Goal: Task Accomplishment & Management: Manage account settings

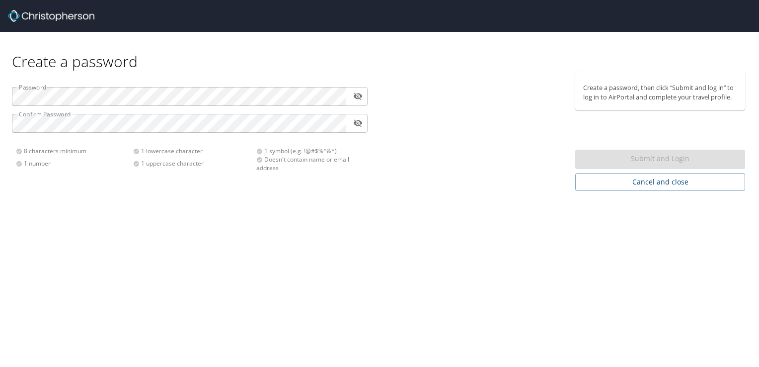
click at [67, 239] on div "Create a password Password ​ Confirm Password ​ 8 characters minimum 1 number 1…" at bounding box center [379, 183] width 759 height 367
click at [707, 281] on div "Create a password Password ​ Confirm Password ​ 8 characters minimum 1 number 1…" at bounding box center [379, 183] width 759 height 367
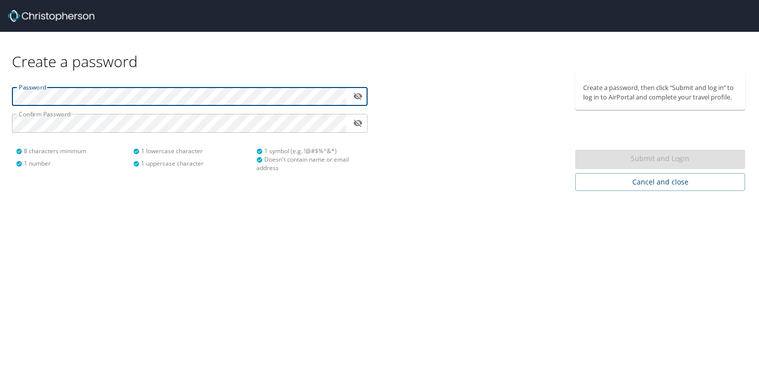
click at [292, 111] on div "Password ​ Confirm Password ​ 8 characters minimum 1 number 1 lowercase charact…" at bounding box center [190, 125] width 368 height 109
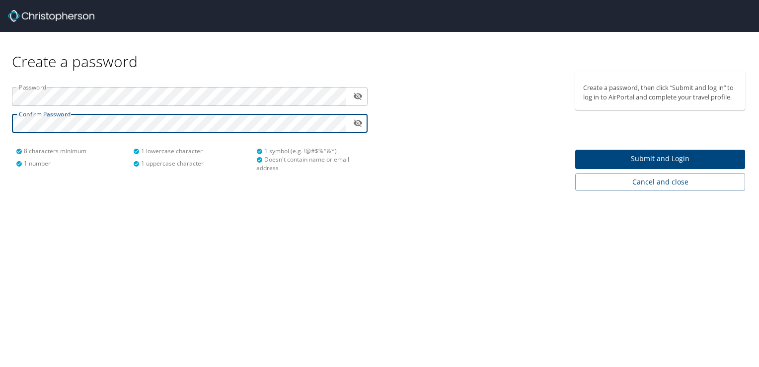
click at [597, 161] on span "Submit and Login" at bounding box center [661, 159] width 154 height 12
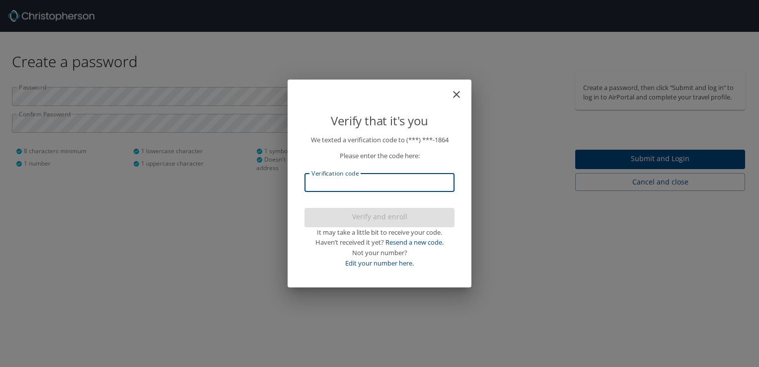
click at [426, 183] on input "Verification code" at bounding box center [380, 182] width 150 height 19
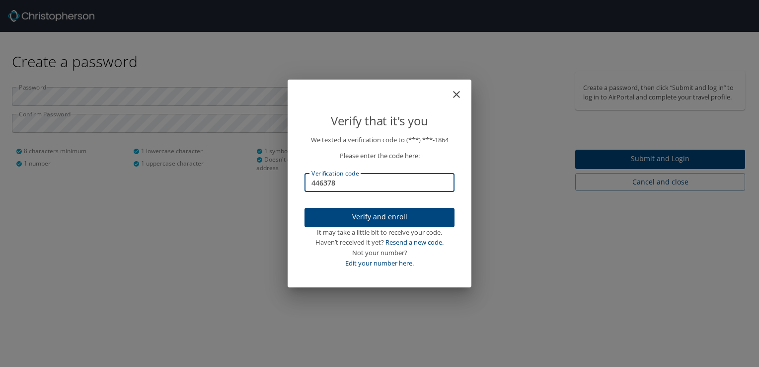
type input "446378"
click at [359, 216] on span "Verify and enroll" at bounding box center [380, 217] width 134 height 12
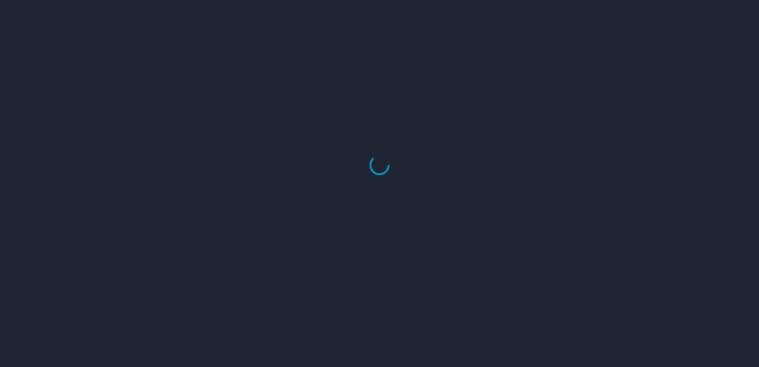
select select "US"
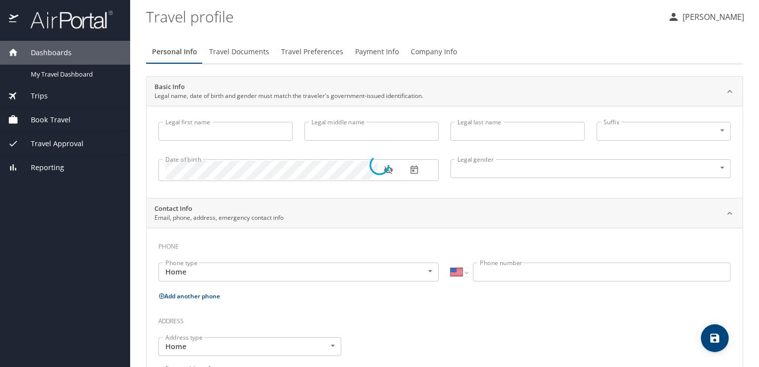
type input "[PERSON_NAME]"
type input "Brown"
type input "[DEMOGRAPHIC_DATA]"
select select "US"
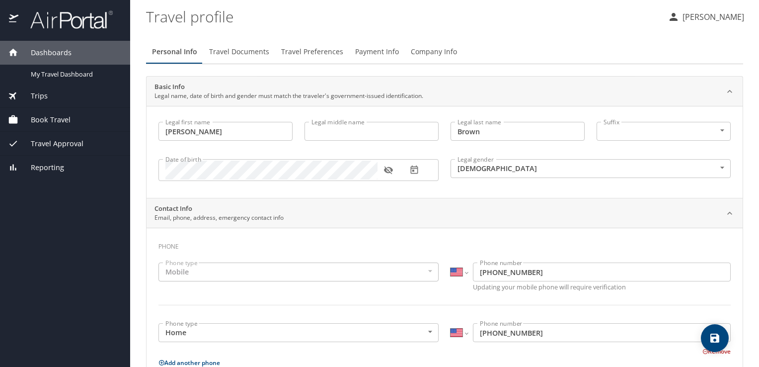
click at [271, 270] on div "Mobile" at bounding box center [299, 271] width 280 height 19
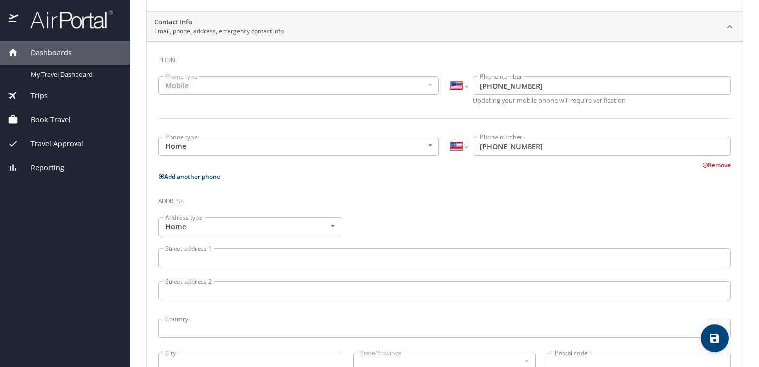
scroll to position [197, 0]
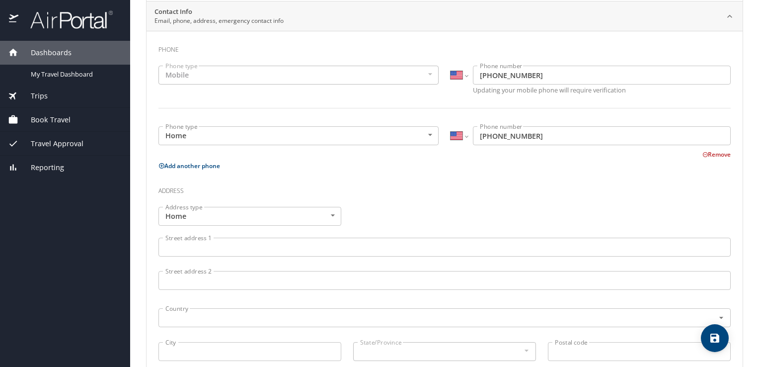
click at [211, 162] on button "Add another phone" at bounding box center [190, 166] width 62 height 8
select select "US"
click at [210, 178] on div "Phone type Business Business Phone type" at bounding box center [299, 194] width 292 height 33
click at [210, 183] on body "Dashboards My Travel Dashboard Trips Current / Future Trips Past Trips Trips Mi…" at bounding box center [379, 183] width 759 height 367
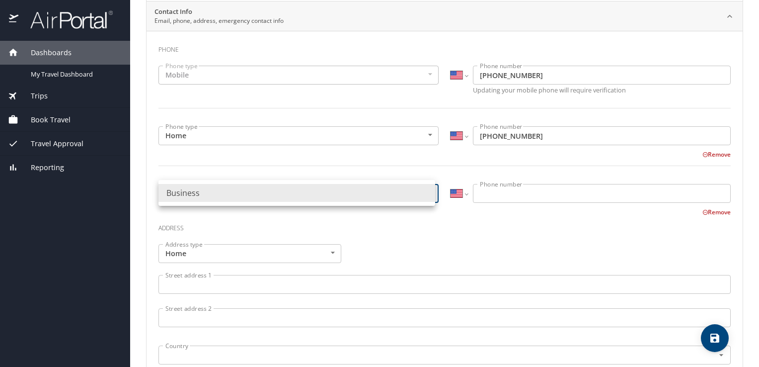
click at [230, 165] on div at bounding box center [379, 183] width 759 height 367
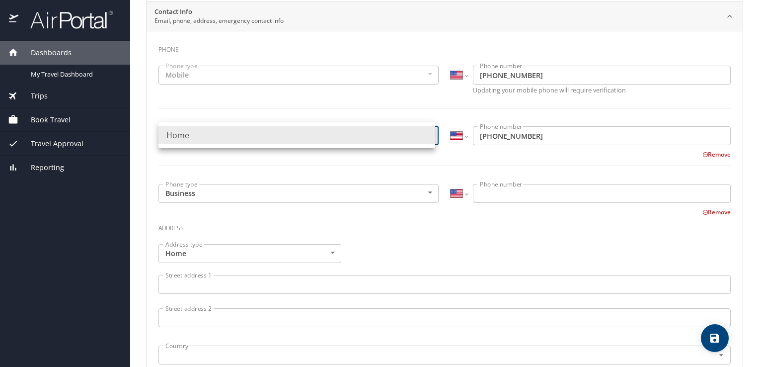
click at [248, 139] on body "Dashboards My Travel Dashboard Trips Current / Future Trips Past Trips Trips Mi…" at bounding box center [379, 183] width 759 height 367
click at [241, 169] on div at bounding box center [379, 183] width 759 height 367
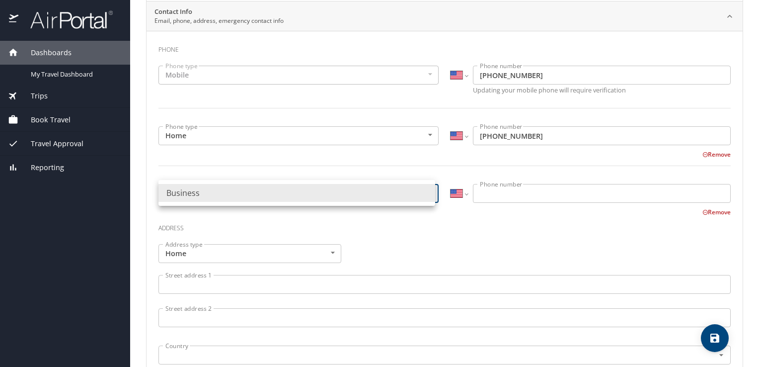
click at [241, 200] on body "Dashboards My Travel Dashboard Trips Current / Future Trips Past Trips Trips Mi…" at bounding box center [379, 183] width 759 height 367
click at [519, 147] on div at bounding box center [379, 183] width 759 height 367
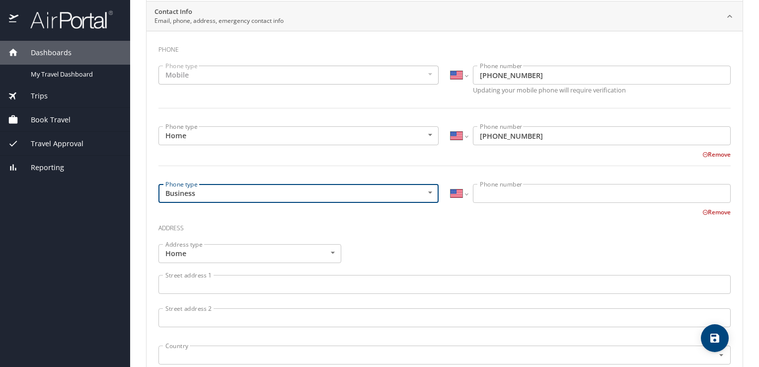
click at [526, 136] on input "[PHONE_NUMBER]" at bounding box center [602, 135] width 258 height 19
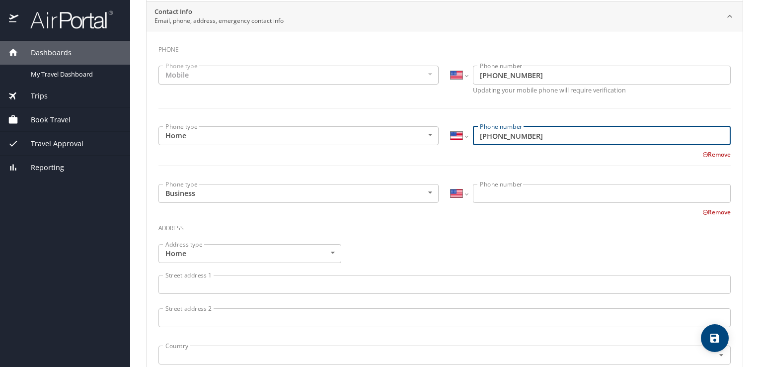
click at [706, 208] on button "Remove" at bounding box center [717, 212] width 28 height 8
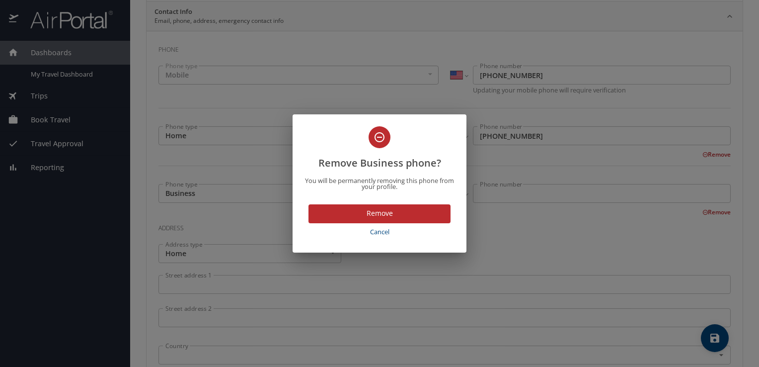
click at [407, 212] on span "Remove" at bounding box center [380, 213] width 126 height 12
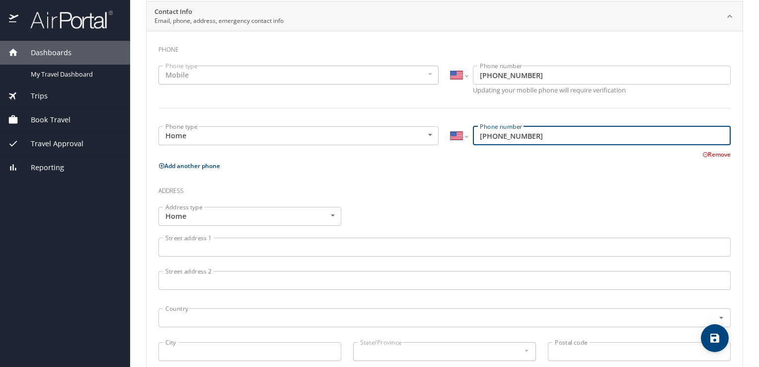
drag, startPoint x: 551, startPoint y: 135, endPoint x: 464, endPoint y: 123, distance: 87.9
click at [464, 123] on div "International [GEOGRAPHIC_DATA] [GEOGRAPHIC_DATA] [GEOGRAPHIC_DATA] [GEOGRAPHIC…" at bounding box center [591, 136] width 292 height 33
type input "[PHONE_NUMBER]"
click at [441, 166] on p "Add another phone" at bounding box center [445, 166] width 573 height 12
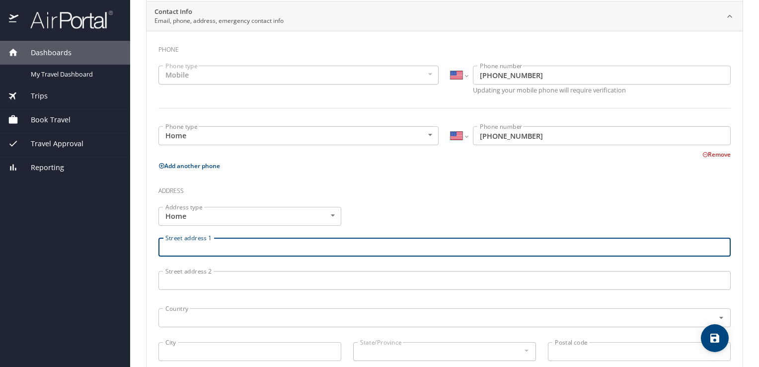
click at [253, 252] on input "Street address 1" at bounding box center [445, 247] width 573 height 19
type input "[STREET_ADDRESS][PERSON_NAME]"
click at [265, 313] on input "text" at bounding box center [430, 317] width 537 height 13
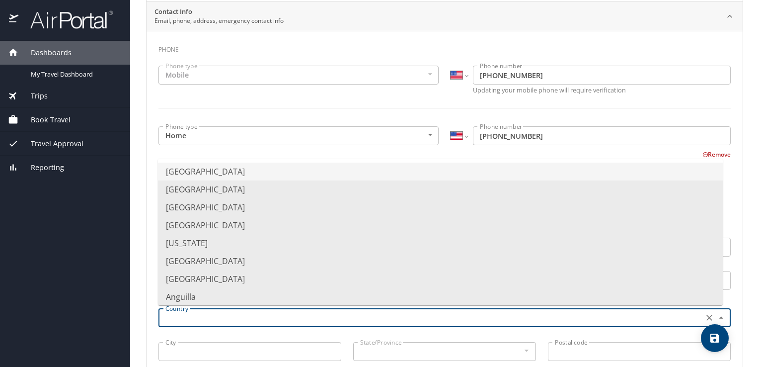
click at [262, 174] on li "[GEOGRAPHIC_DATA]" at bounding box center [440, 172] width 565 height 18
type input "[GEOGRAPHIC_DATA]"
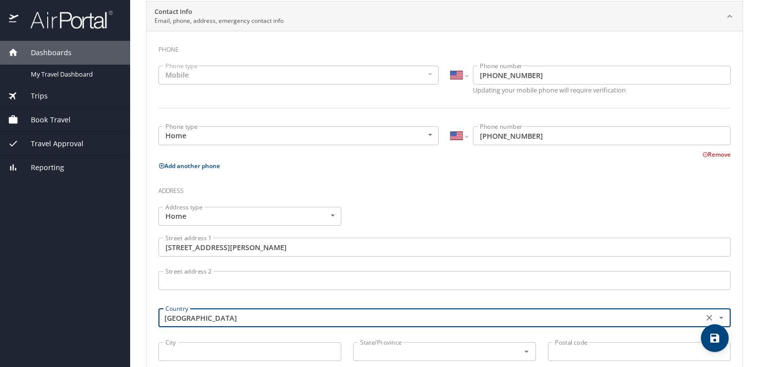
click at [213, 352] on input "City" at bounding box center [250, 351] width 183 height 19
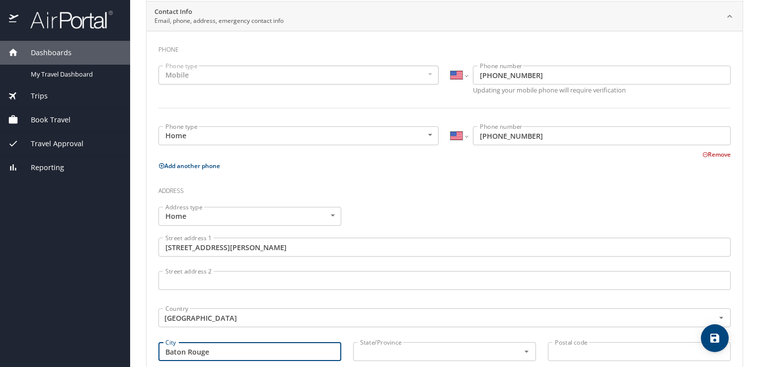
type input "Baton Rouge"
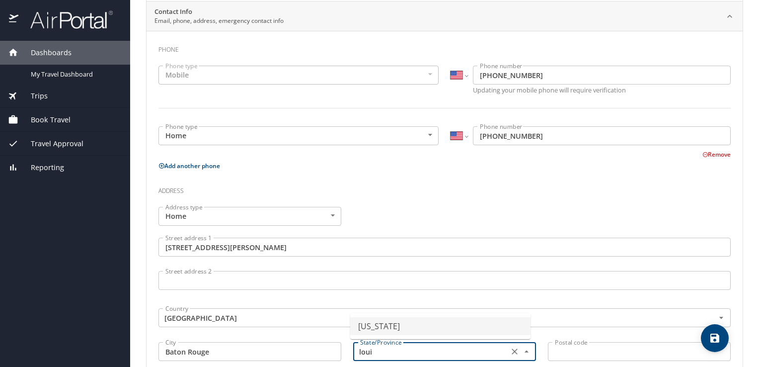
click at [367, 329] on li "[US_STATE]" at bounding box center [440, 326] width 180 height 18
type input "[US_STATE]"
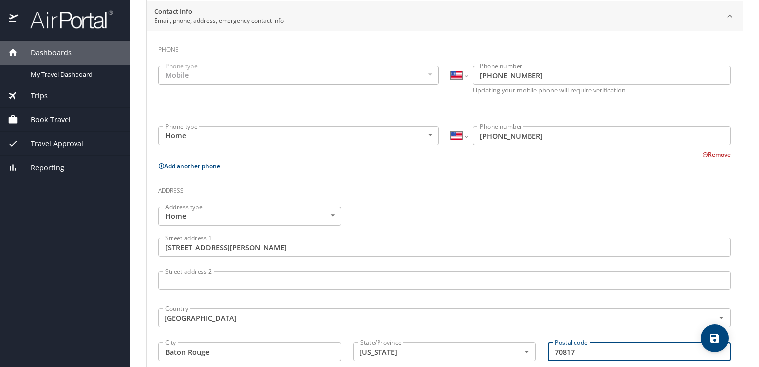
type input "70817"
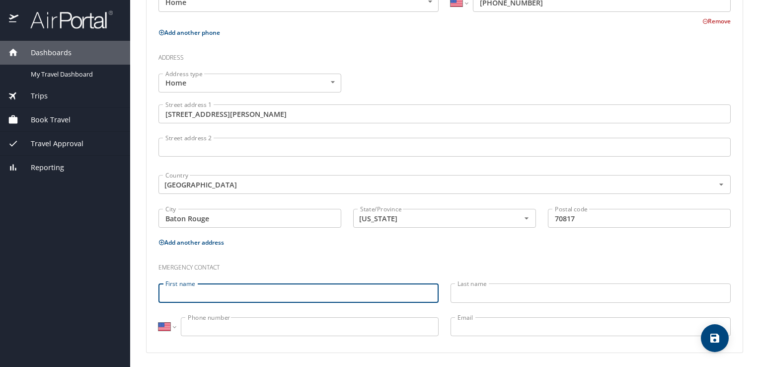
click at [295, 296] on input "First name" at bounding box center [299, 292] width 280 height 19
type input "[PERSON_NAME]"
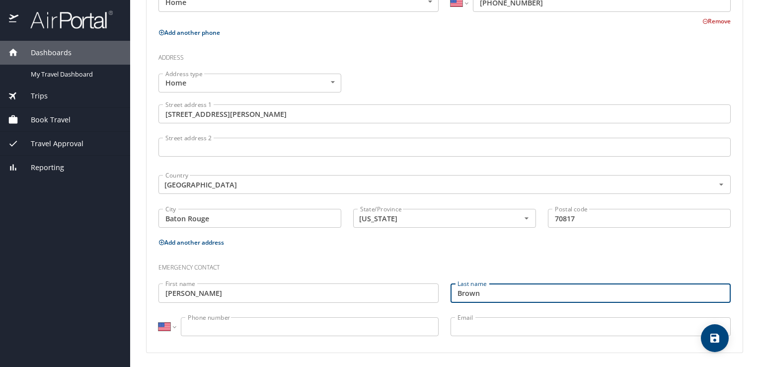
type input "Brown"
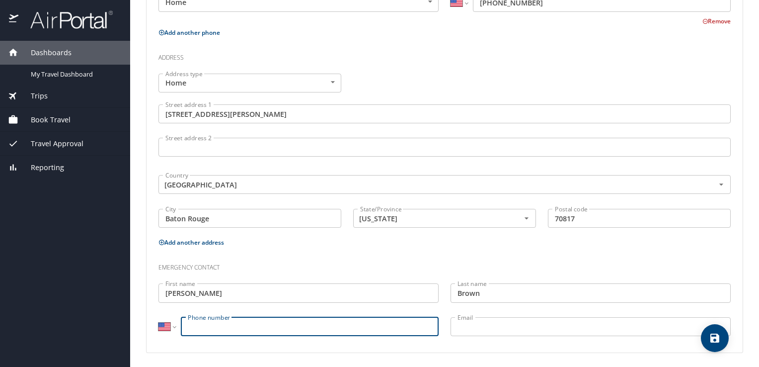
click at [280, 318] on input "Phone number" at bounding box center [310, 326] width 258 height 19
type input "[PHONE_NUMBER]"
click at [328, 271] on h3 "Emergency contact" at bounding box center [445, 264] width 573 height 17
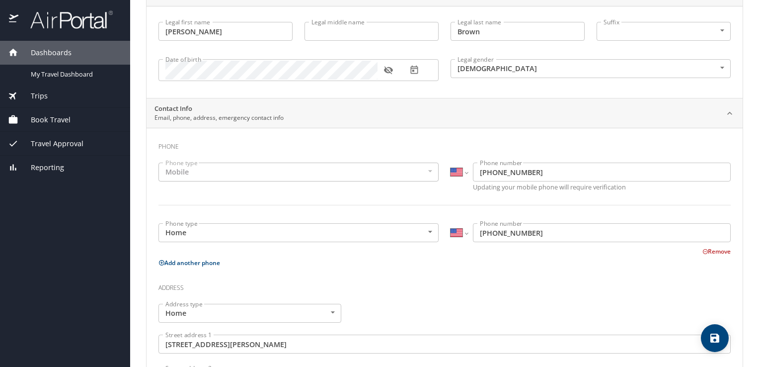
scroll to position [0, 0]
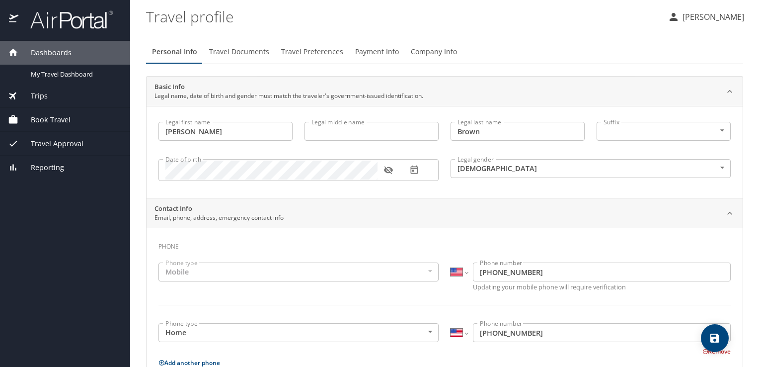
click at [713, 337] on icon "save" at bounding box center [715, 338] width 9 height 9
select select "US"
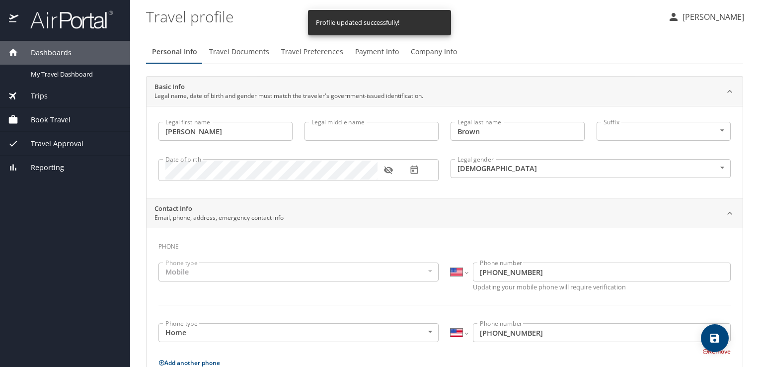
select select "US"
click at [238, 54] on span "Travel Documents" at bounding box center [239, 52] width 60 height 12
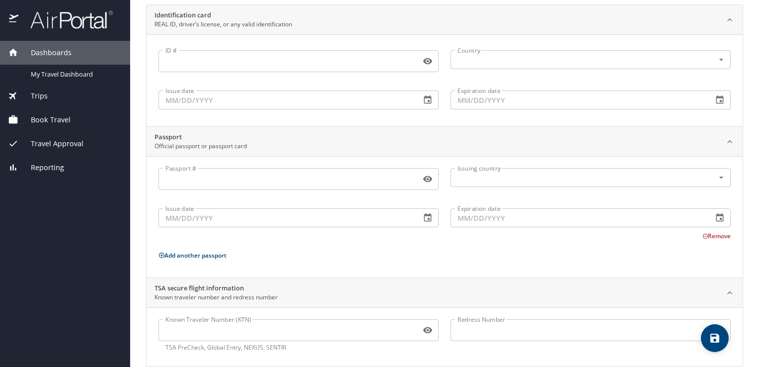
scroll to position [85, 0]
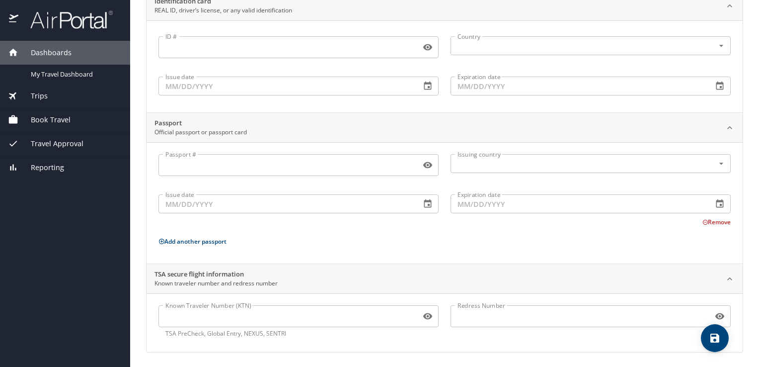
click at [350, 310] on input "Known Traveler Number (KTN)" at bounding box center [288, 316] width 258 height 19
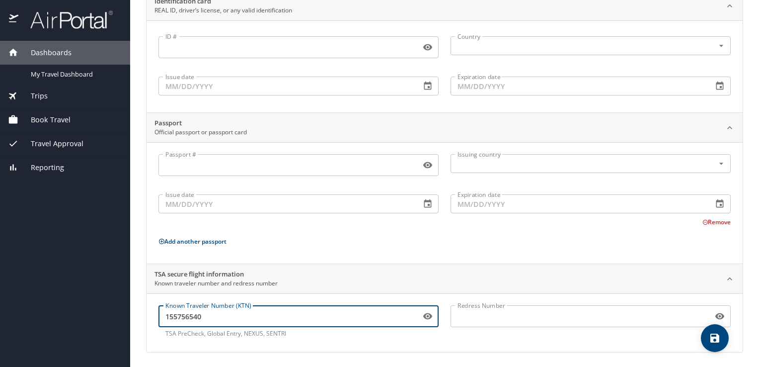
type input "155756540"
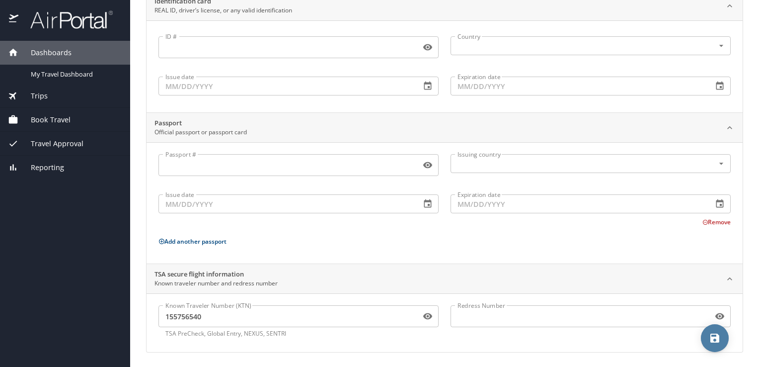
click at [716, 339] on icon "save" at bounding box center [715, 338] width 12 height 12
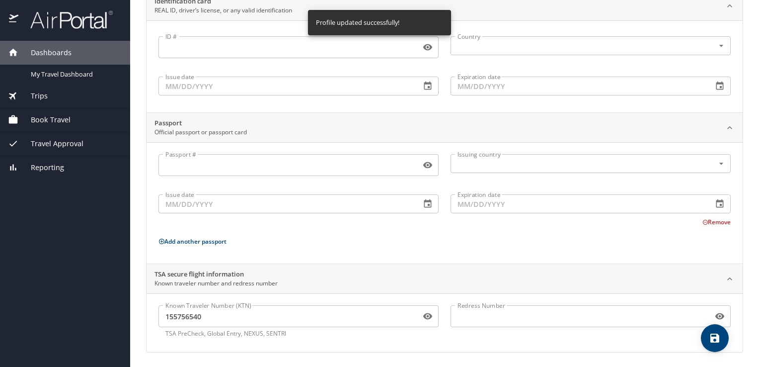
scroll to position [0, 0]
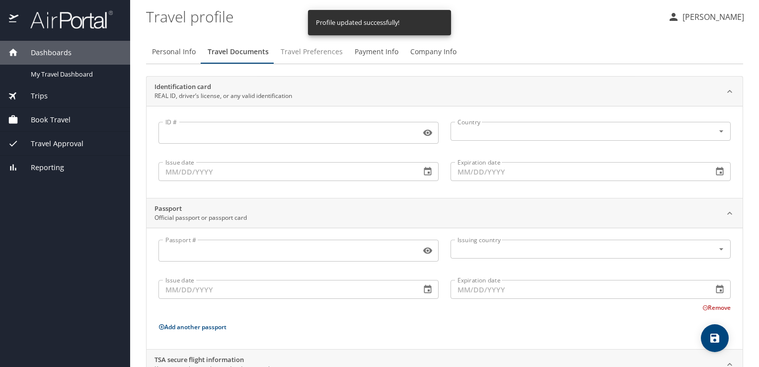
click at [304, 47] on span "Travel Preferences" at bounding box center [312, 52] width 62 height 12
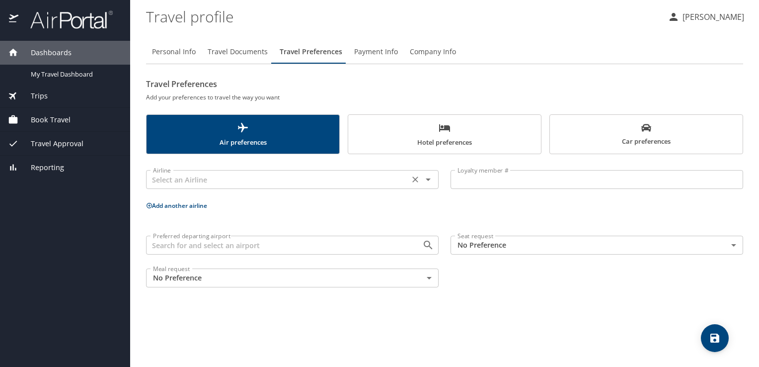
click at [281, 179] on input "text" at bounding box center [277, 179] width 257 height 13
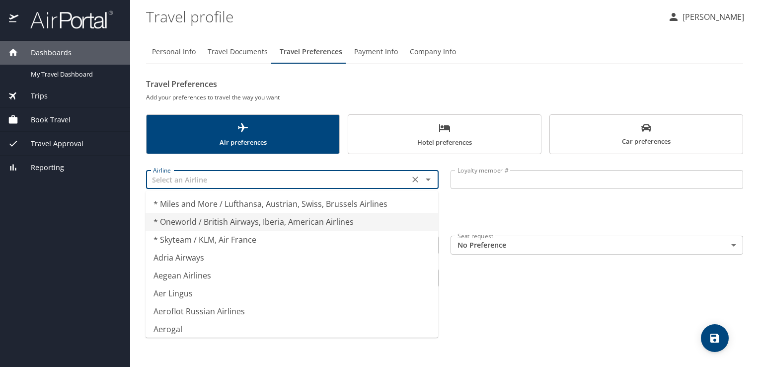
click at [278, 220] on li "* Oneworld / British Airways, Iberia, American Airlines" at bounding box center [292, 222] width 293 height 18
type input "* Oneworld / British Airways, Iberia, American Airlines"
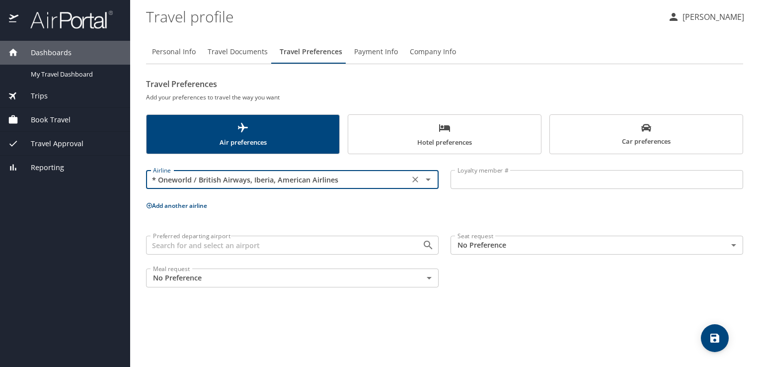
click at [508, 189] on p at bounding box center [597, 190] width 293 height 2
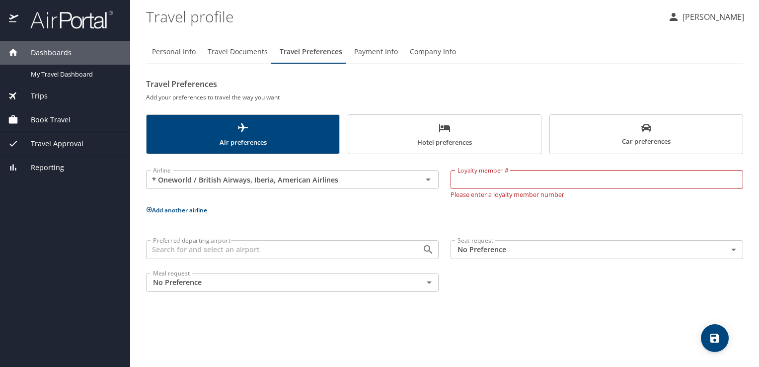
click at [509, 182] on input "Loyalty member #" at bounding box center [597, 179] width 293 height 19
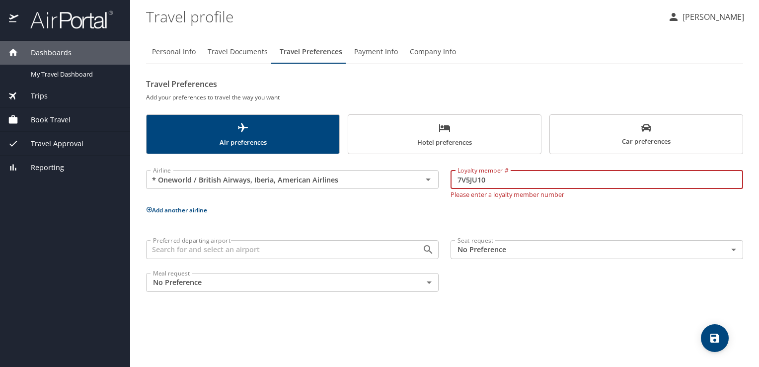
type input "7V5JU10"
click at [493, 215] on div "Airline * Oneworld / British Airways, Iberia, American Airlines Airline Loyalty…" at bounding box center [444, 229] width 597 height 138
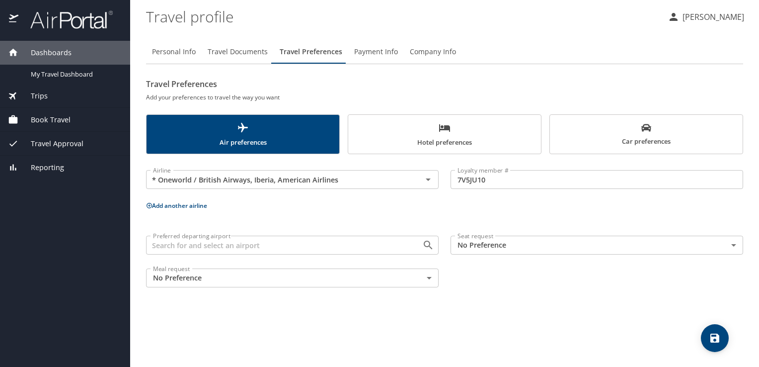
click at [202, 205] on button "Add another airline" at bounding box center [176, 205] width 61 height 8
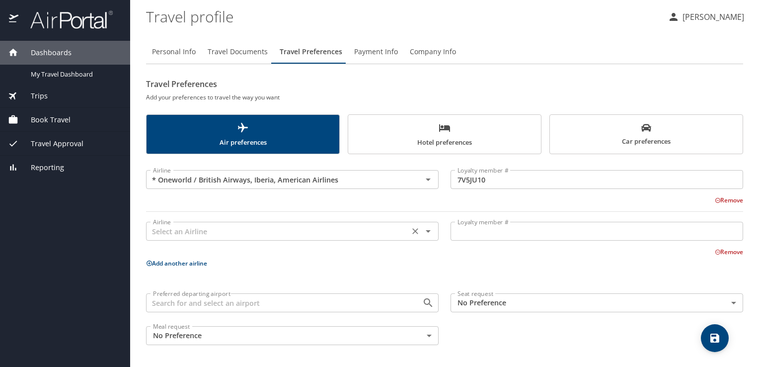
click at [208, 234] on input "text" at bounding box center [277, 231] width 257 height 13
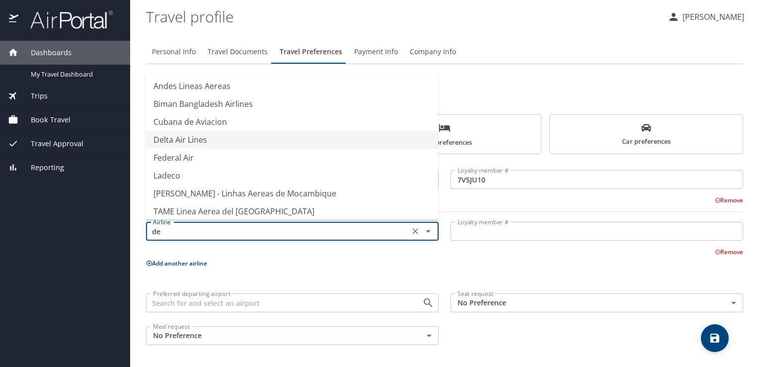
click at [239, 142] on li "Delta Air Lines" at bounding box center [292, 140] width 293 height 18
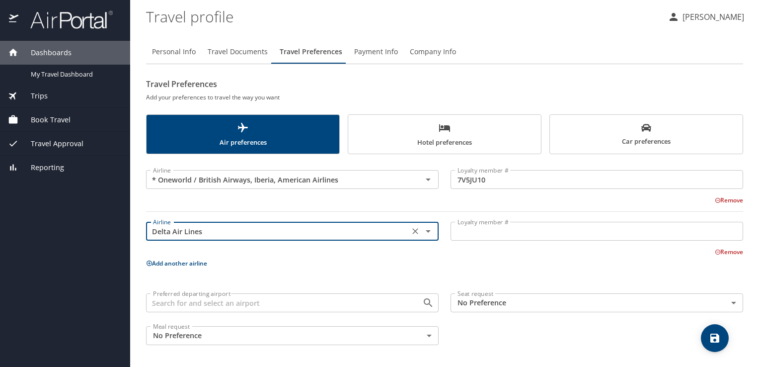
type input "Delta Air Lines"
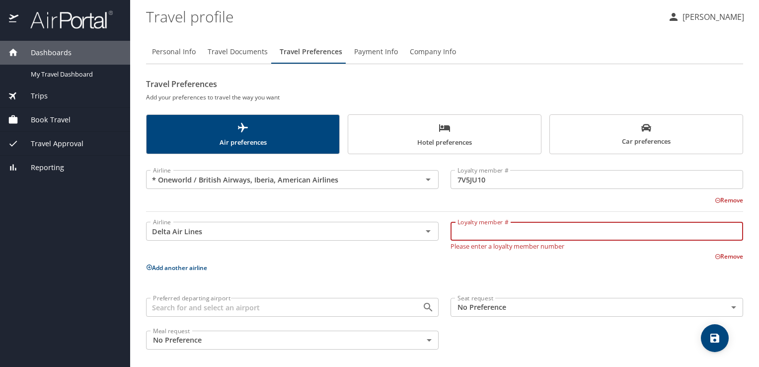
click at [483, 234] on input "Loyalty member #" at bounding box center [597, 231] width 293 height 19
type input "9774269709"
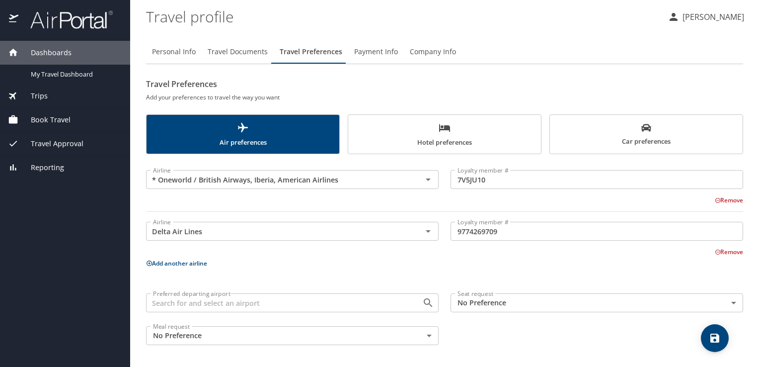
click at [507, 292] on div "Seat request No Preference NotApplicable Seat request" at bounding box center [597, 303] width 305 height 33
click at [201, 262] on button "Add another airline" at bounding box center [176, 263] width 61 height 8
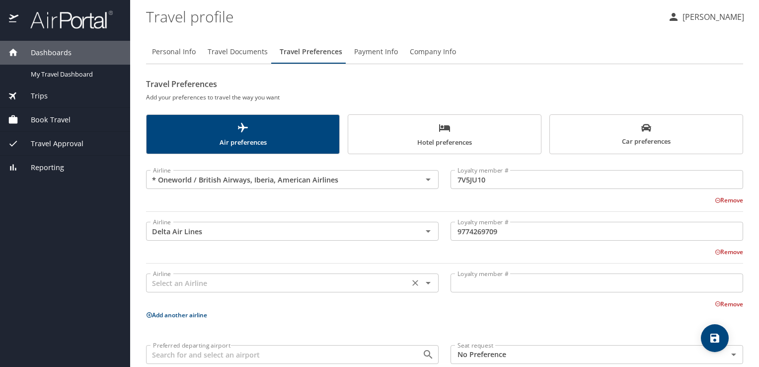
click at [248, 282] on input "text" at bounding box center [277, 282] width 257 height 13
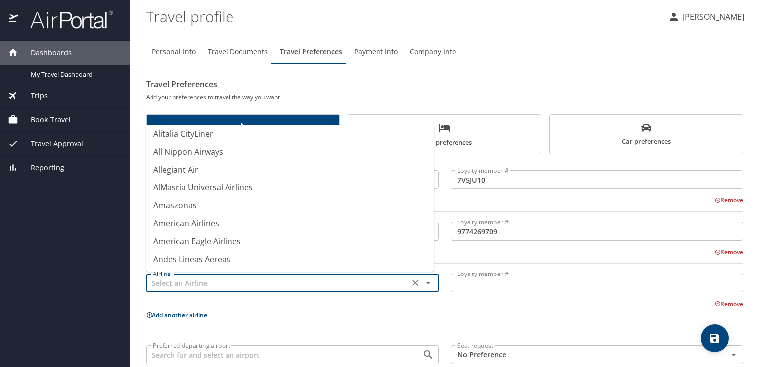
scroll to position [1463, 0]
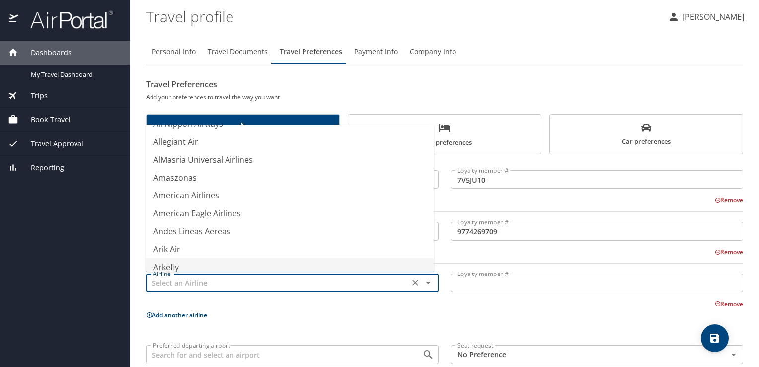
type input "Arkefly"
click at [382, 314] on p "Add another airline" at bounding box center [444, 315] width 597 height 12
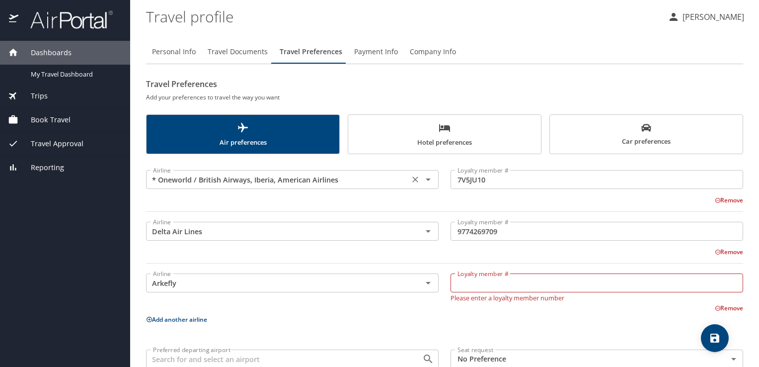
click at [413, 180] on icon "Clear" at bounding box center [416, 179] width 6 height 6
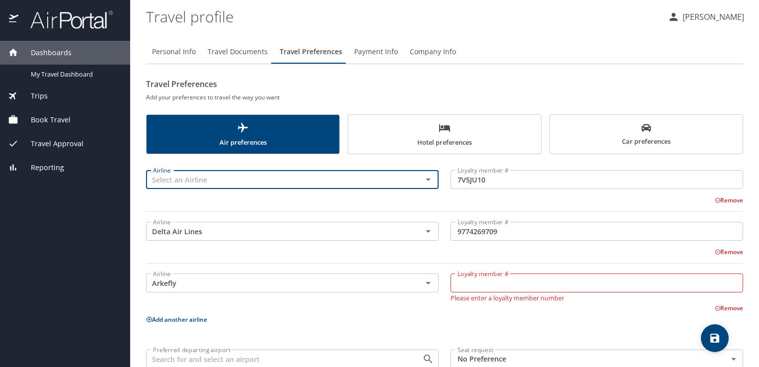
click at [431, 182] on div "Airline" at bounding box center [292, 179] width 293 height 19
click at [427, 179] on icon "Open" at bounding box center [428, 179] width 12 height 12
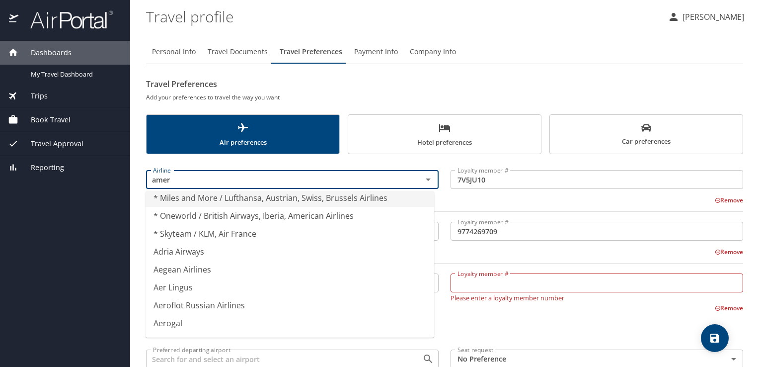
scroll to position [0, 0]
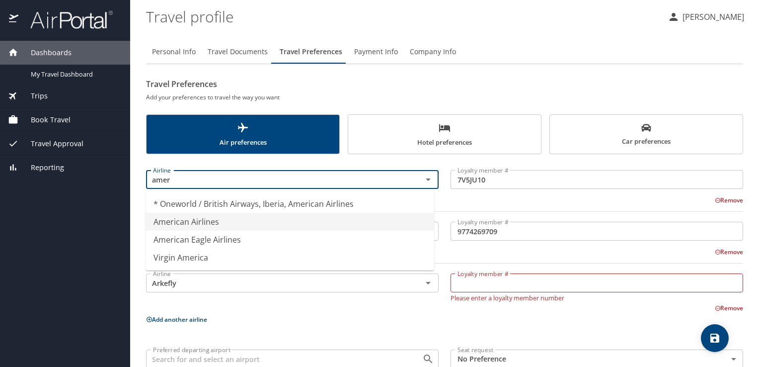
click at [342, 226] on li "American Airlines" at bounding box center [290, 222] width 289 height 18
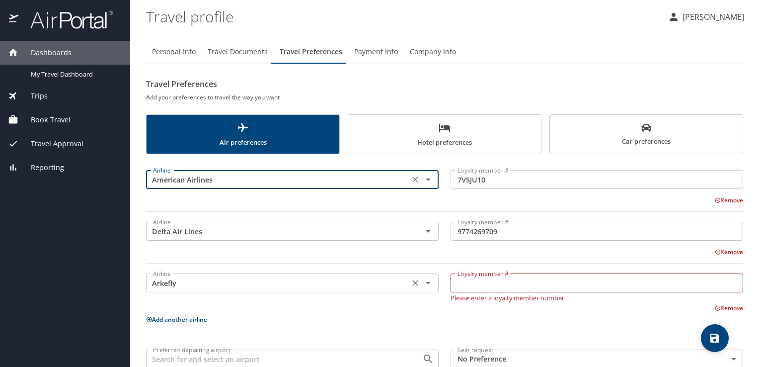
click at [274, 275] on div "Arkefly Airline" at bounding box center [292, 282] width 293 height 19
type input "American Airlines"
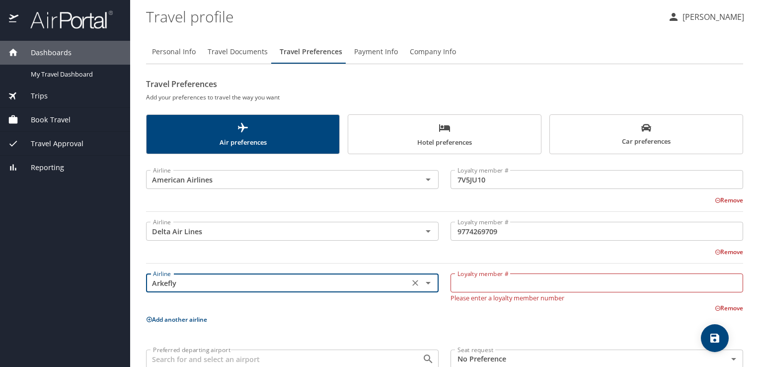
click at [413, 282] on icon "Clear" at bounding box center [416, 283] width 6 height 6
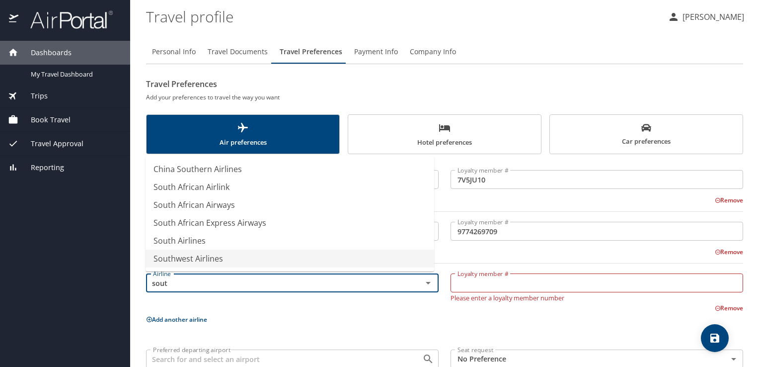
click at [378, 259] on li "Southwest Airlines" at bounding box center [290, 259] width 289 height 18
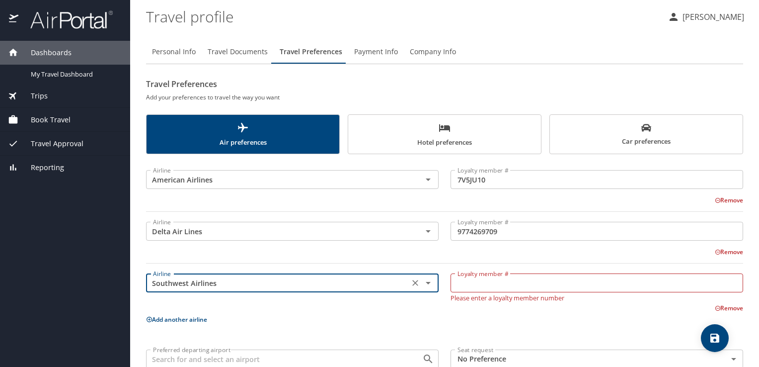
type input "Southwest Airlines"
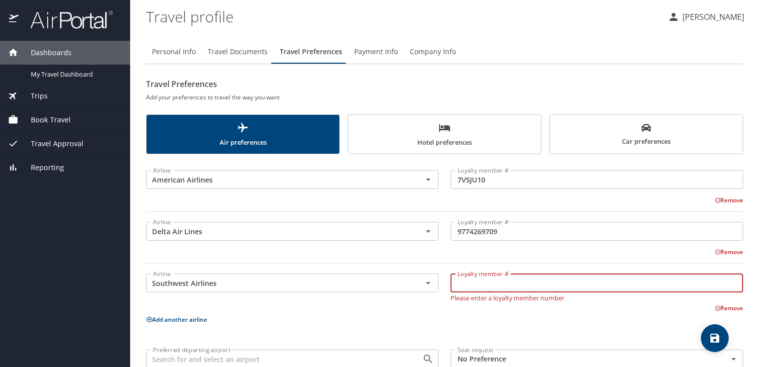
click at [475, 289] on input "Loyalty member #" at bounding box center [597, 282] width 293 height 19
type input "22974855606"
click at [448, 312] on div "Airline American Airlines Airline Loyalty member # 7V5JU10 Loyalty member # Rem…" at bounding box center [444, 283] width 597 height 247
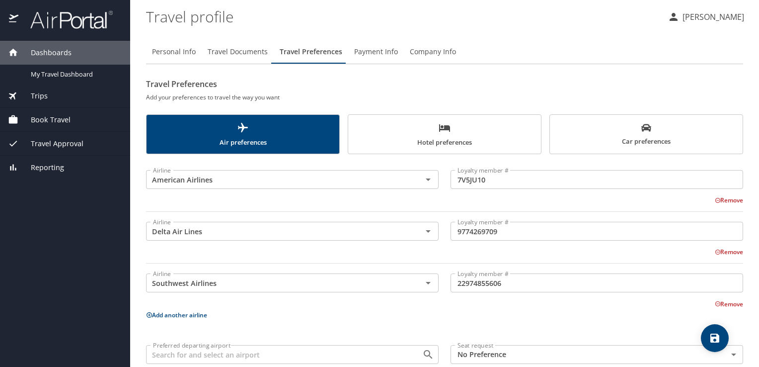
drag, startPoint x: 759, startPoint y: 238, endPoint x: 748, endPoint y: 306, distance: 68.5
click at [748, 306] on main "Travel profile [PERSON_NAME] Personal Info Travel Documents Travel Preferences …" at bounding box center [444, 183] width 629 height 367
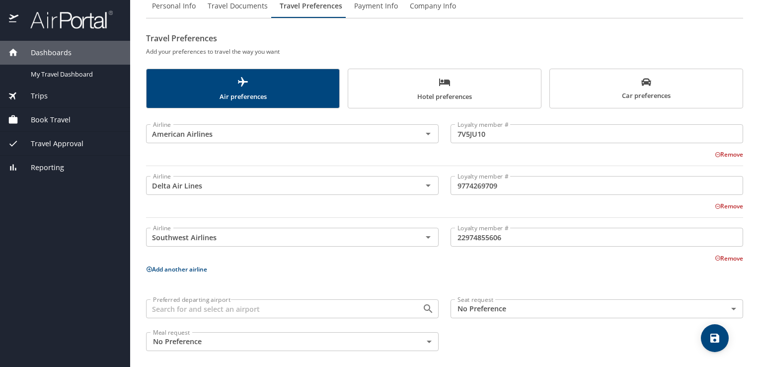
scroll to position [51, 0]
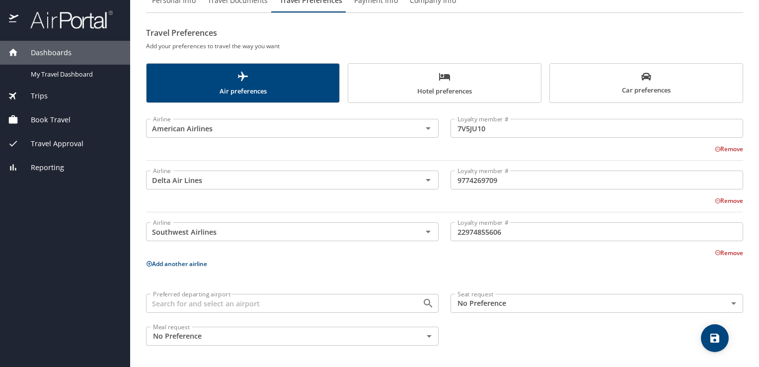
click at [568, 311] on body "Dashboards My Travel Dashboard Trips Current / Future Trips Past Trips Trips Mi…" at bounding box center [379, 183] width 759 height 367
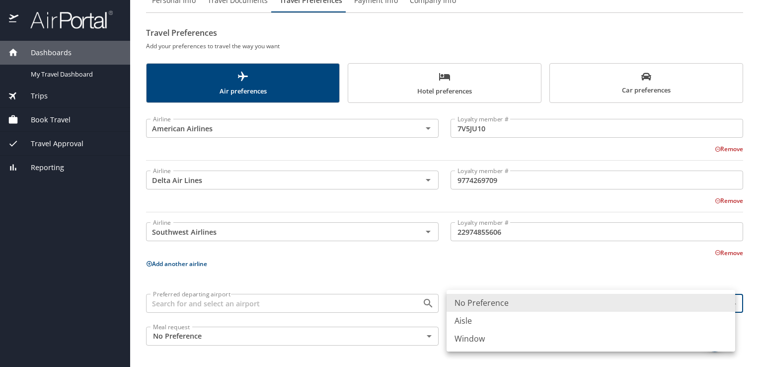
click at [550, 325] on li "Aisle" at bounding box center [591, 321] width 289 height 18
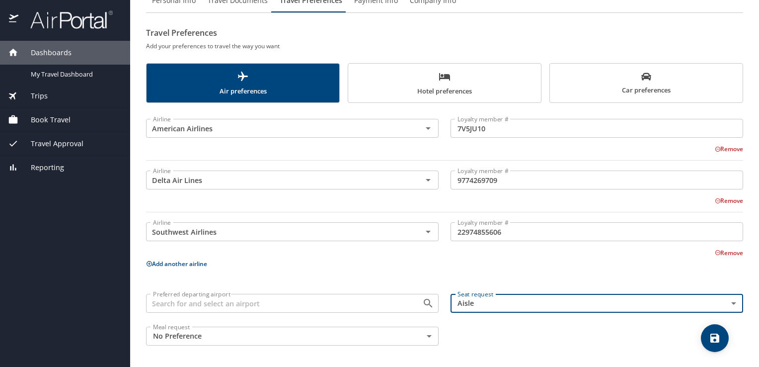
type input "Aisle"
click at [722, 347] on button "save" at bounding box center [715, 338] width 28 height 28
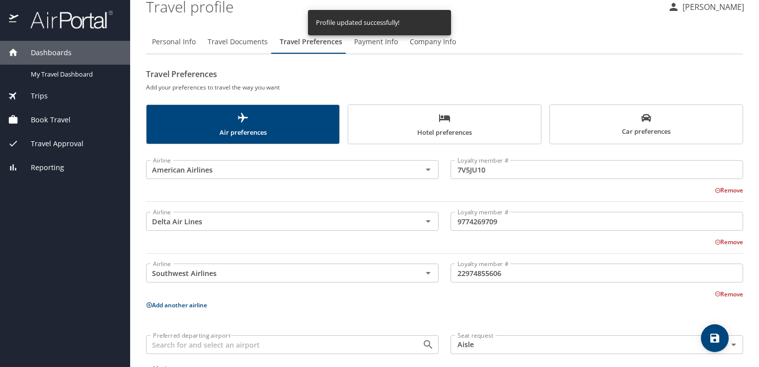
scroll to position [0, 0]
